Goal: Transaction & Acquisition: Purchase product/service

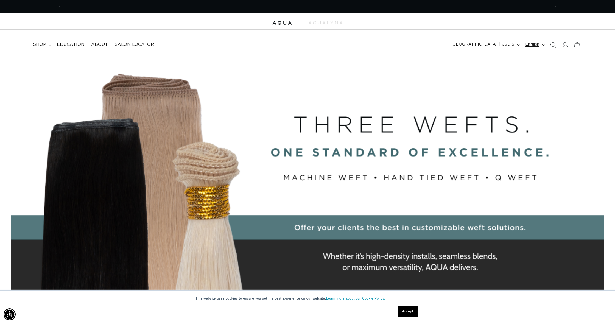
scroll to position [0, 488]
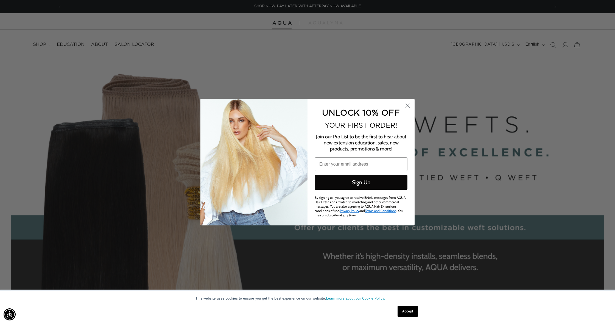
click circle "Close dialog"
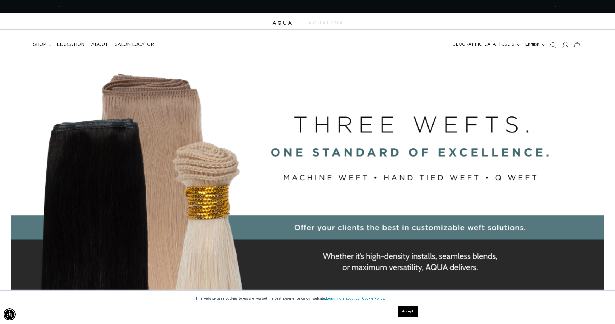
scroll to position [0, 977]
click icon
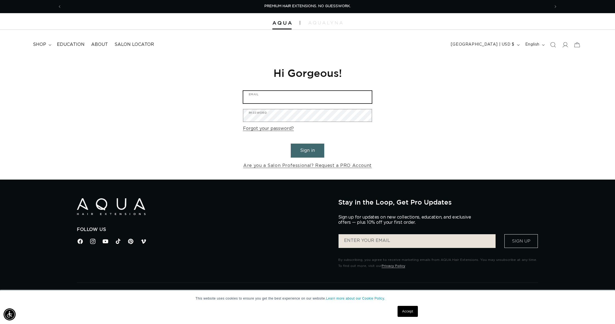
type input "[EMAIL_ADDRESS][DOMAIN_NAME]"
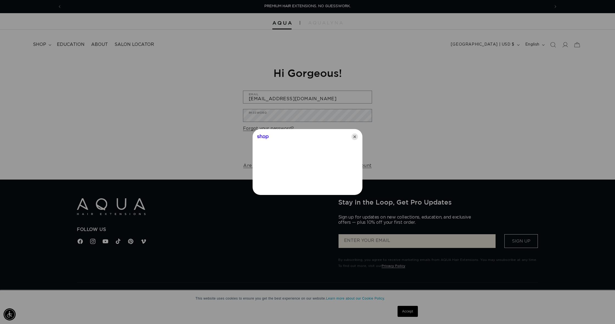
click at [355, 138] on icon "Close" at bounding box center [355, 136] width 7 height 7
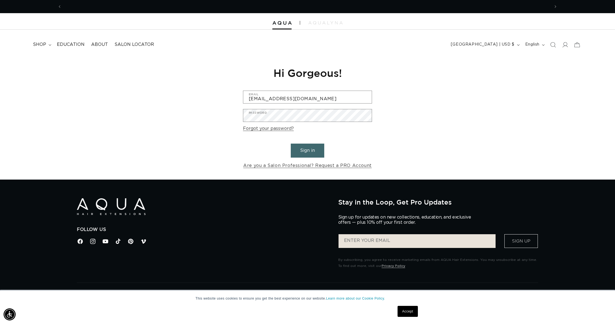
scroll to position [0, 488]
click at [314, 148] on button "Sign in" at bounding box center [308, 151] width 34 height 14
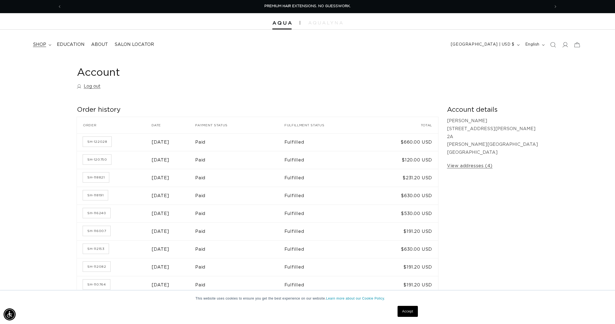
click at [46, 46] on span "shop" at bounding box center [39, 45] width 13 height 6
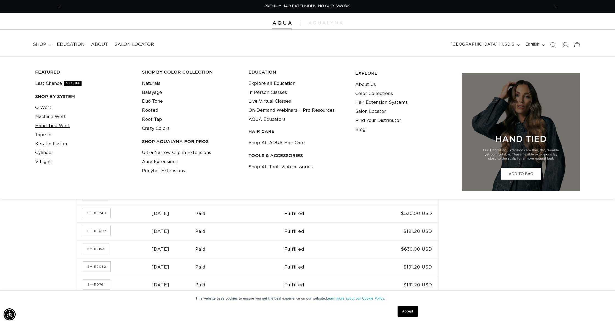
click at [49, 125] on link "Hand Tied Weft" at bounding box center [52, 125] width 35 height 9
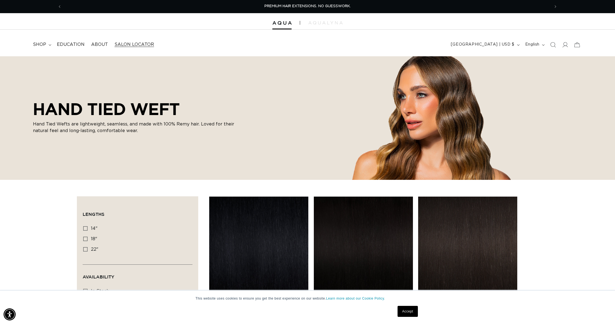
click at [133, 44] on span "Salon Locator" at bounding box center [135, 45] width 40 height 6
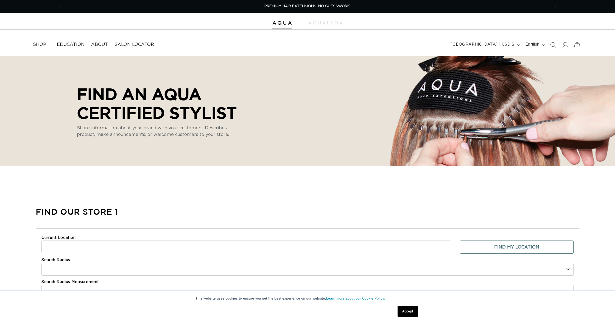
select select "m"
click at [44, 47] on summary "shop" at bounding box center [42, 44] width 24 height 12
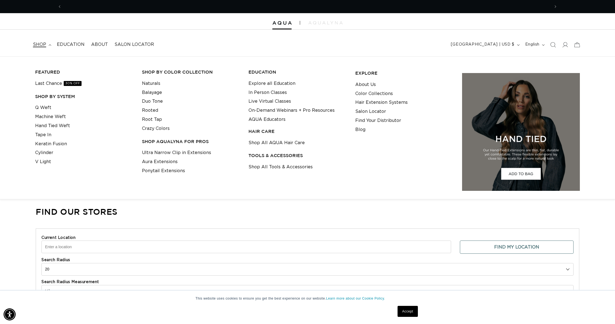
scroll to position [0, 977]
click at [43, 108] on link "Q Weft" at bounding box center [43, 107] width 16 height 9
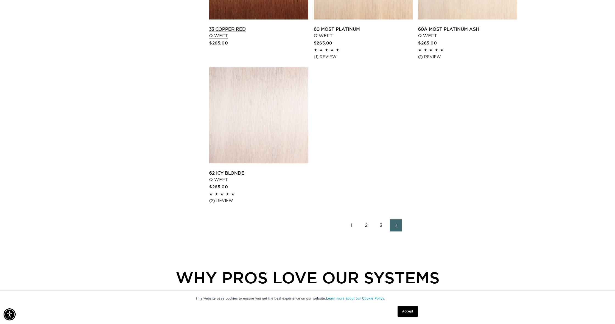
scroll to position [839, 0]
click at [366, 224] on link "2" at bounding box center [366, 225] width 12 height 12
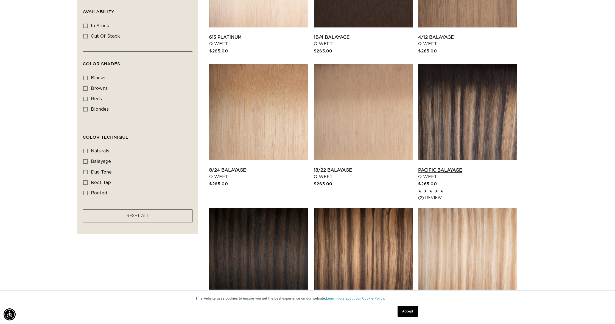
scroll to position [266, 0]
click at [444, 167] on link "Pacific Balayage Q Weft" at bounding box center [467, 173] width 99 height 13
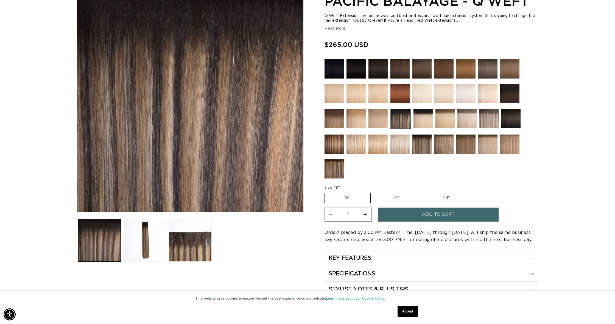
scroll to position [89, 0]
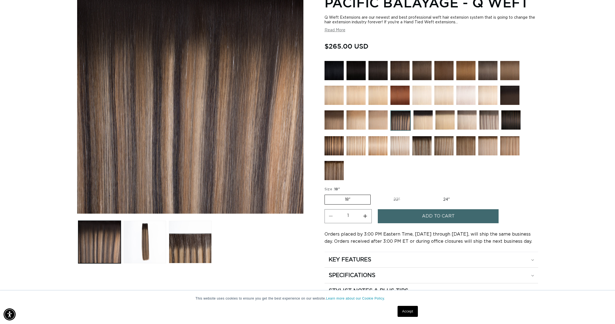
click at [396, 199] on label "22" Variant sold out or unavailable" at bounding box center [396, 199] width 47 height 9
click at [374, 194] on input "22" Variant sold out or unavailable" at bounding box center [373, 194] width 0 height 0
radio input "true"
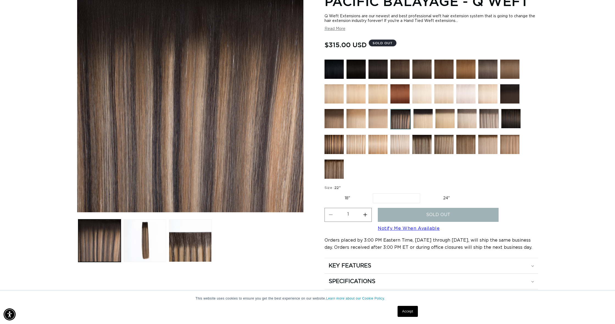
scroll to position [90, 0]
click at [444, 194] on label "24" Variant sold out or unavailable" at bounding box center [446, 198] width 47 height 9
click at [423, 193] on input "24" Variant sold out or unavailable" at bounding box center [423, 192] width 0 height 0
radio input "true"
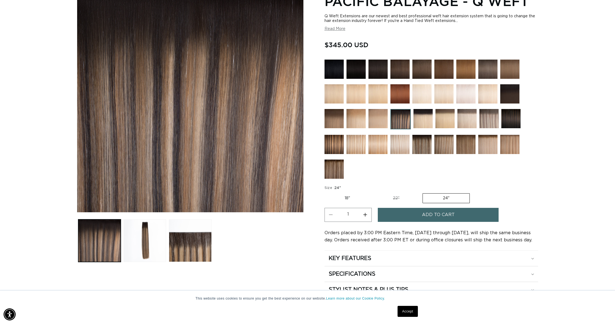
scroll to position [0, 977]
click at [398, 201] on label "22" Variant sold out or unavailable" at bounding box center [396, 198] width 47 height 9
click at [373, 193] on input "22" Variant sold out or unavailable" at bounding box center [373, 192] width 0 height 0
radio input "true"
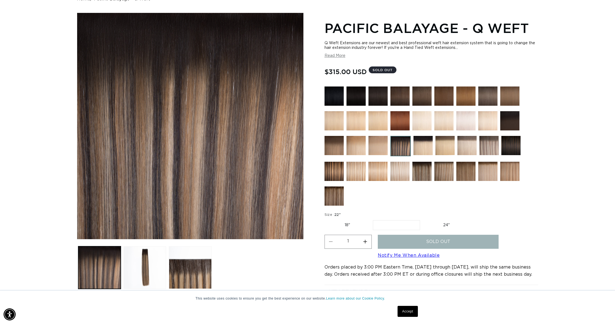
click at [505, 151] on img at bounding box center [510, 145] width 19 height 19
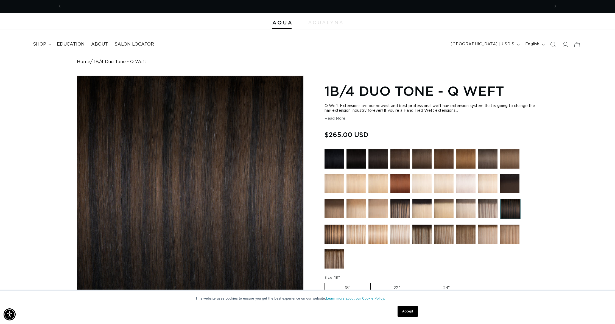
scroll to position [0, 488]
click at [493, 207] on img at bounding box center [487, 208] width 19 height 19
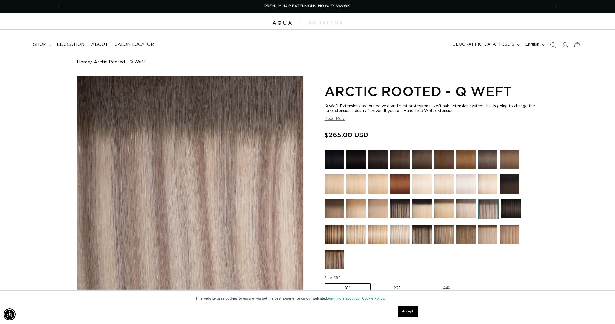
click at [423, 236] on img at bounding box center [421, 234] width 19 height 19
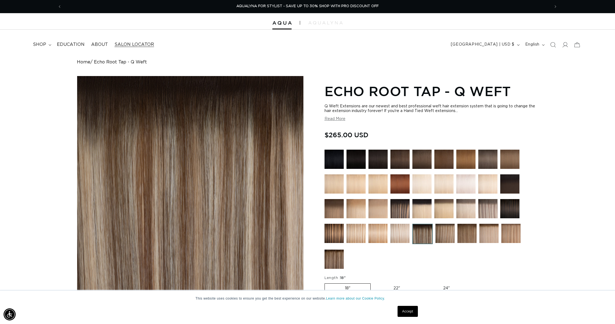
scroll to position [6, 0]
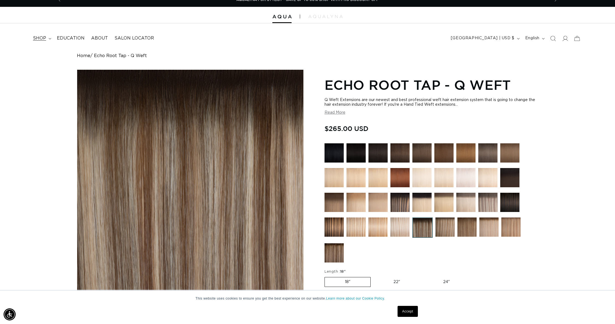
click at [42, 37] on span "shop" at bounding box center [39, 38] width 13 height 6
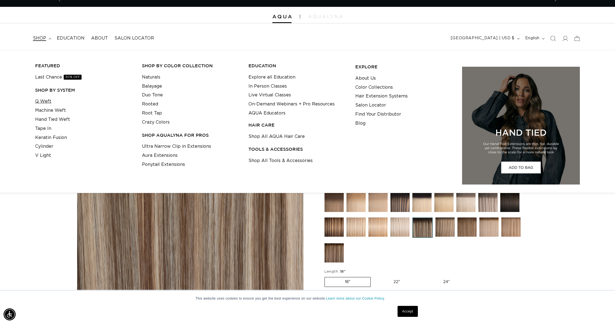
scroll to position [0, 0]
click at [44, 98] on link "Q Weft" at bounding box center [43, 101] width 16 height 9
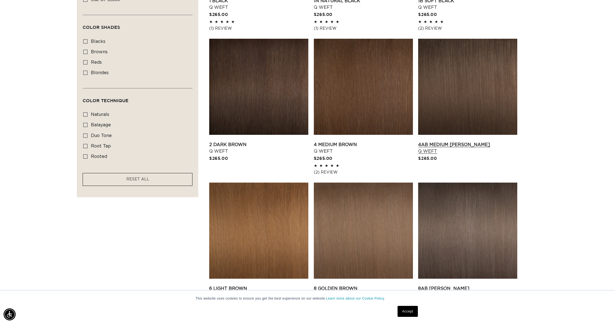
click at [457, 141] on link "4AB Medium [PERSON_NAME] Q Weft" at bounding box center [467, 147] width 99 height 13
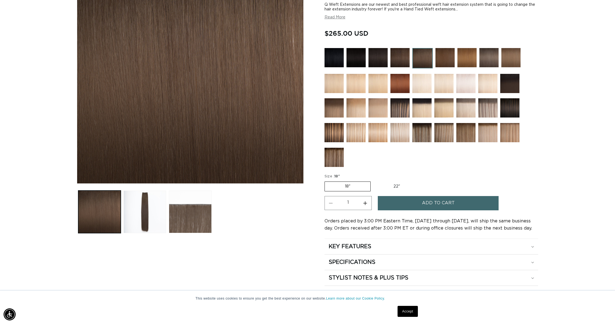
click at [433, 205] on span "Add to cart" at bounding box center [438, 203] width 33 height 14
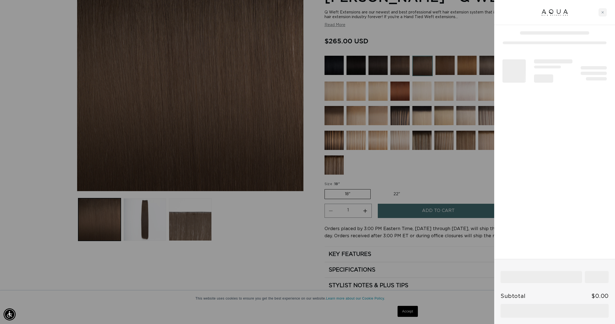
scroll to position [0, 488]
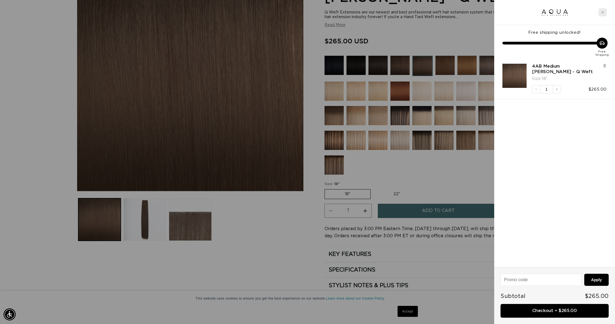
click at [602, 14] on div "Close cart" at bounding box center [603, 12] width 8 height 8
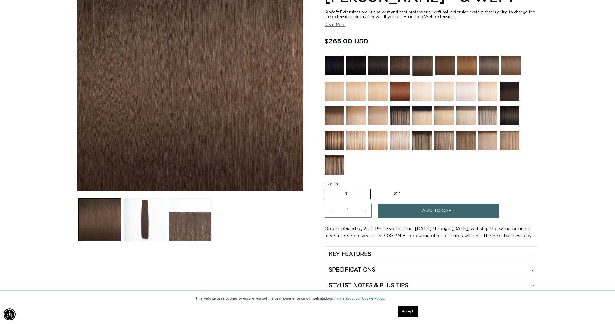
scroll to position [111, 0]
click at [353, 96] on img at bounding box center [356, 91] width 19 height 19
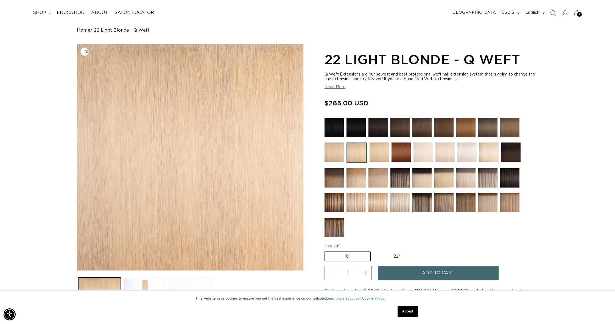
scroll to position [53, 0]
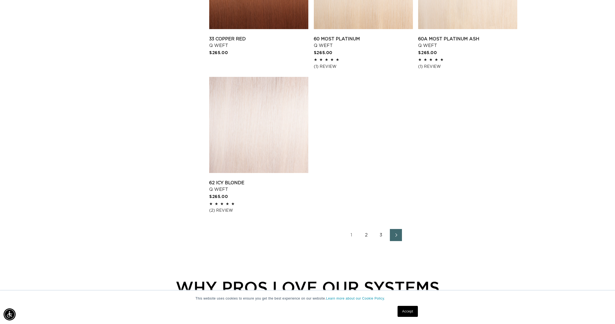
click at [367, 236] on link "2" at bounding box center [366, 235] width 12 height 12
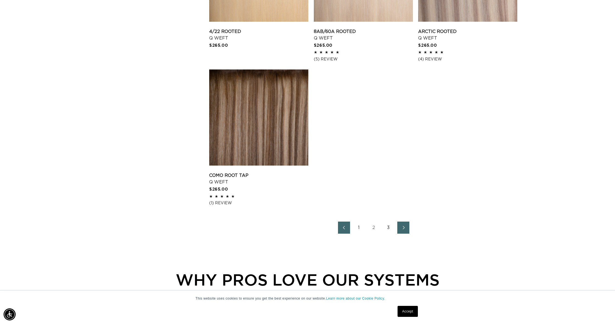
scroll to position [0, 488]
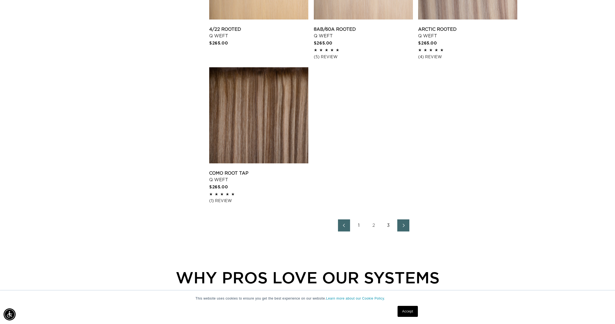
click at [390, 224] on link "3" at bounding box center [389, 225] width 12 height 12
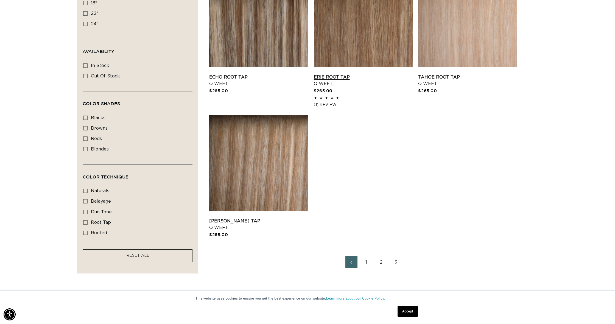
scroll to position [251, 0]
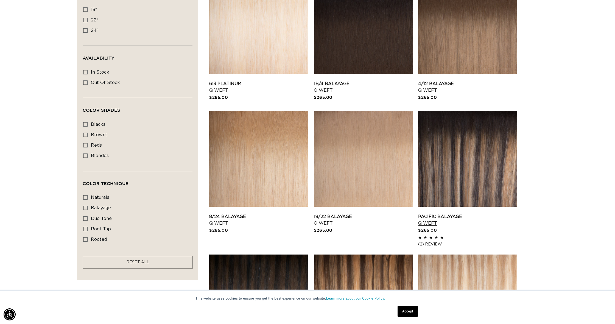
scroll to position [0, 488]
click at [459, 213] on link "Pacific Balayage Q Weft" at bounding box center [467, 219] width 99 height 13
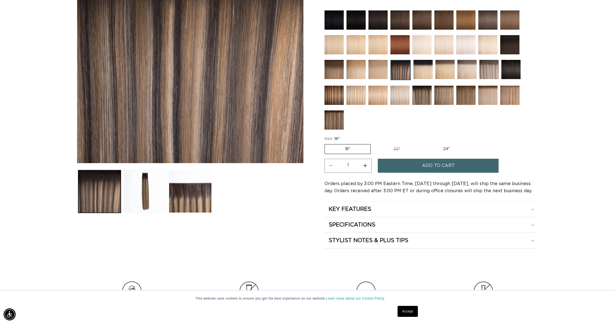
scroll to position [141, 0]
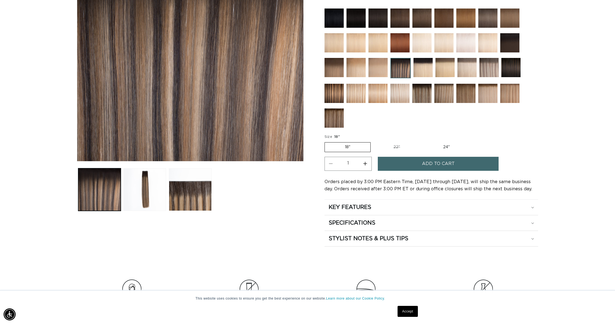
click at [451, 168] on span "Add to cart" at bounding box center [438, 164] width 33 height 14
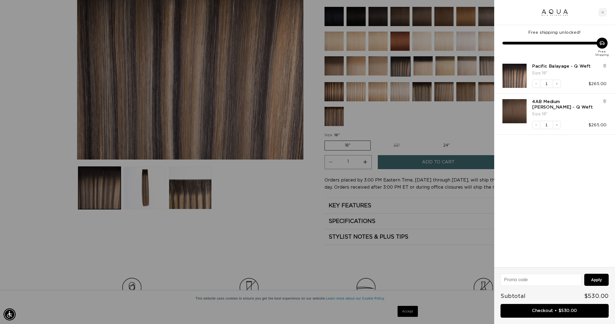
scroll to position [0, 977]
click at [560, 309] on link "Checkout • $530.00" at bounding box center [555, 311] width 108 height 14
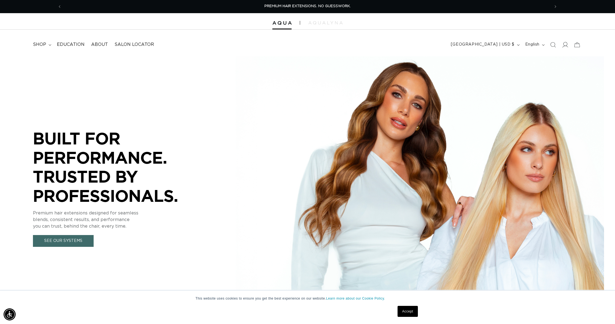
click at [567, 43] on icon at bounding box center [565, 45] width 6 height 6
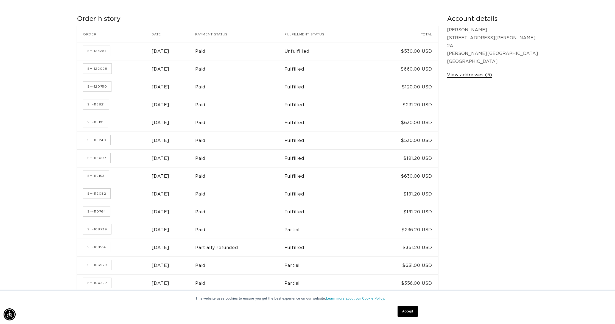
scroll to position [91, 0]
click at [492, 73] on link "View addresses (5)" at bounding box center [469, 75] width 45 height 8
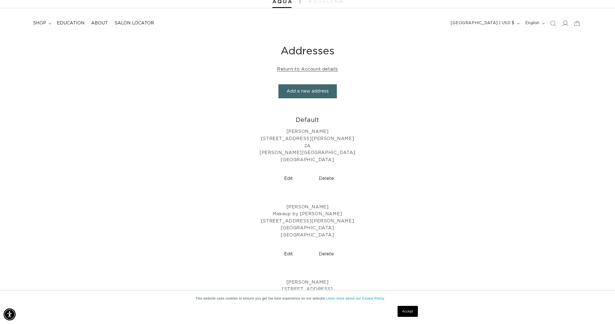
scroll to position [0, 488]
click at [564, 22] on icon at bounding box center [565, 23] width 6 height 6
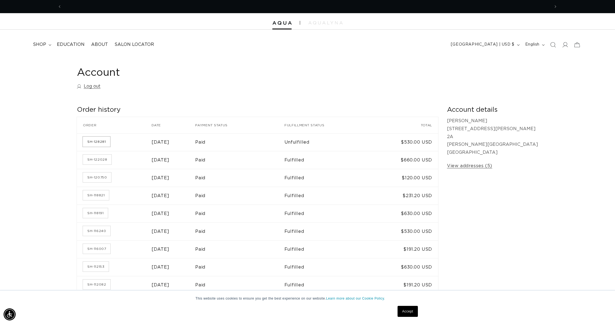
scroll to position [0, 488]
click at [97, 139] on link "SH-128281" at bounding box center [96, 142] width 27 height 10
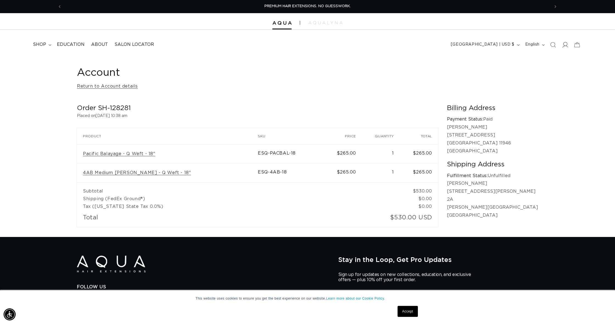
click at [567, 45] on icon at bounding box center [565, 45] width 6 height 6
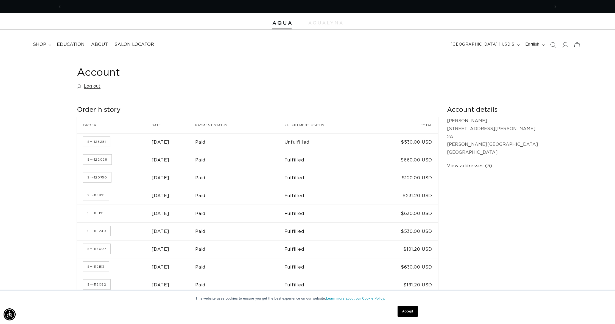
scroll to position [0, 488]
click at [492, 164] on link "View addresses (5)" at bounding box center [469, 166] width 45 height 8
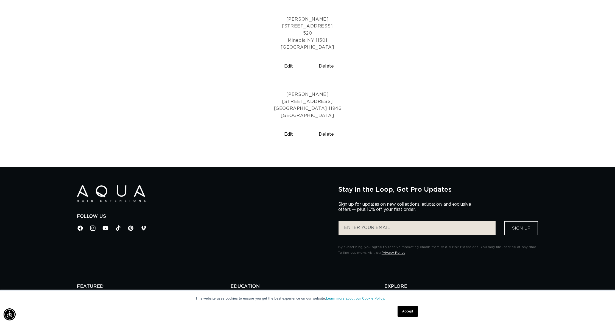
scroll to position [286, 0]
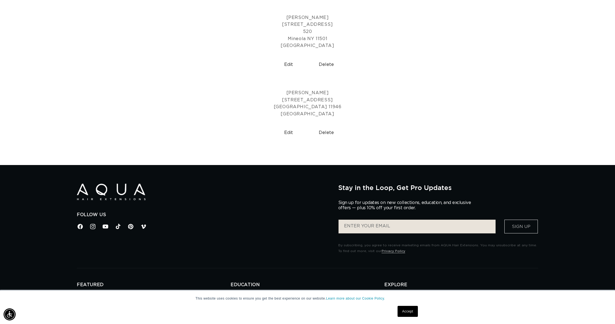
click at [331, 129] on button "Delete" at bounding box center [327, 133] width 34 height 14
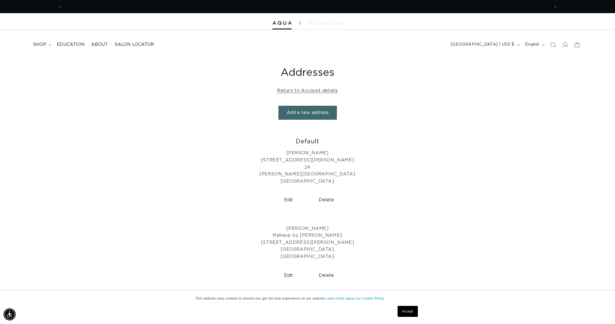
scroll to position [0, 977]
click at [324, 21] on img at bounding box center [325, 22] width 34 height 3
